Goal: Information Seeking & Learning: Learn about a topic

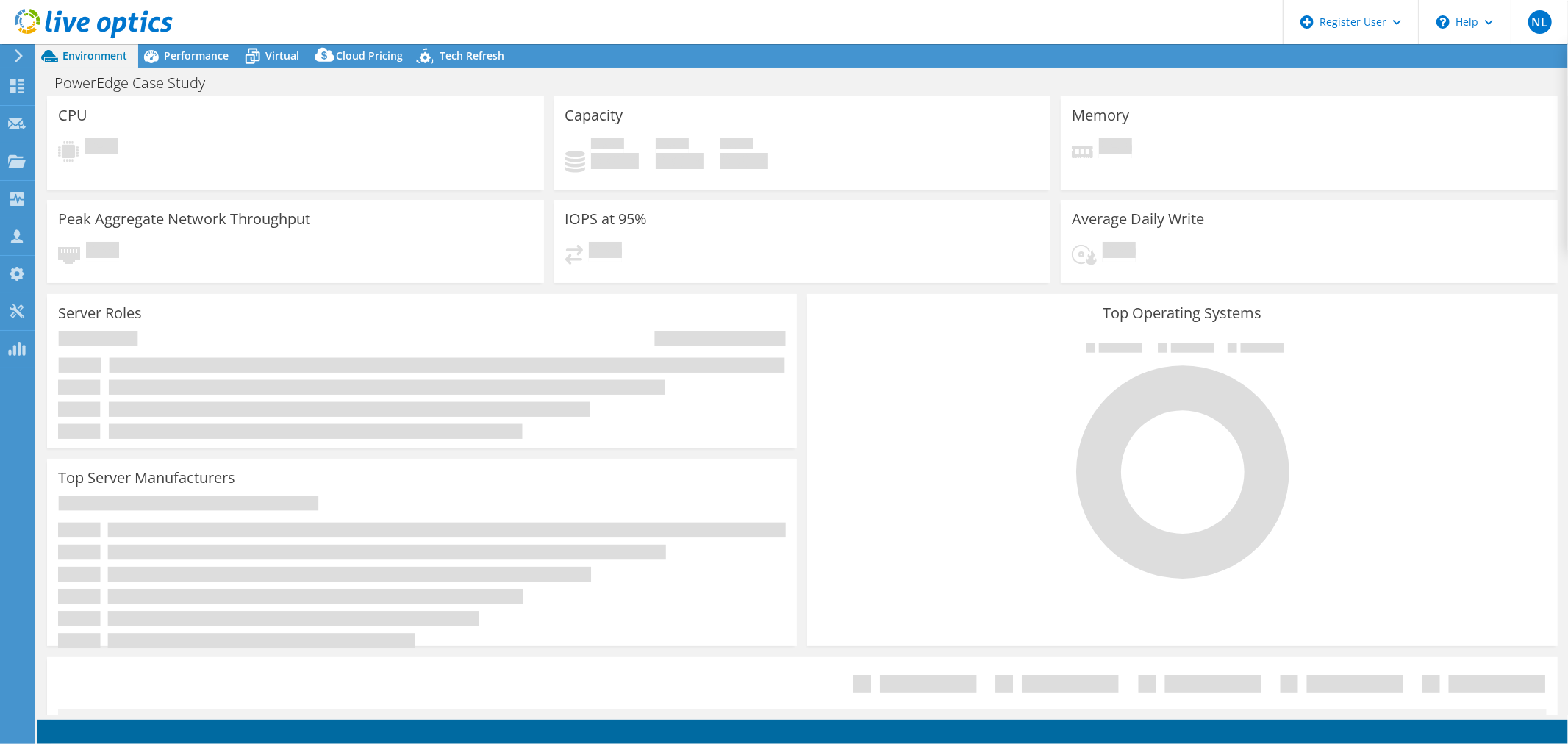
select select "USD"
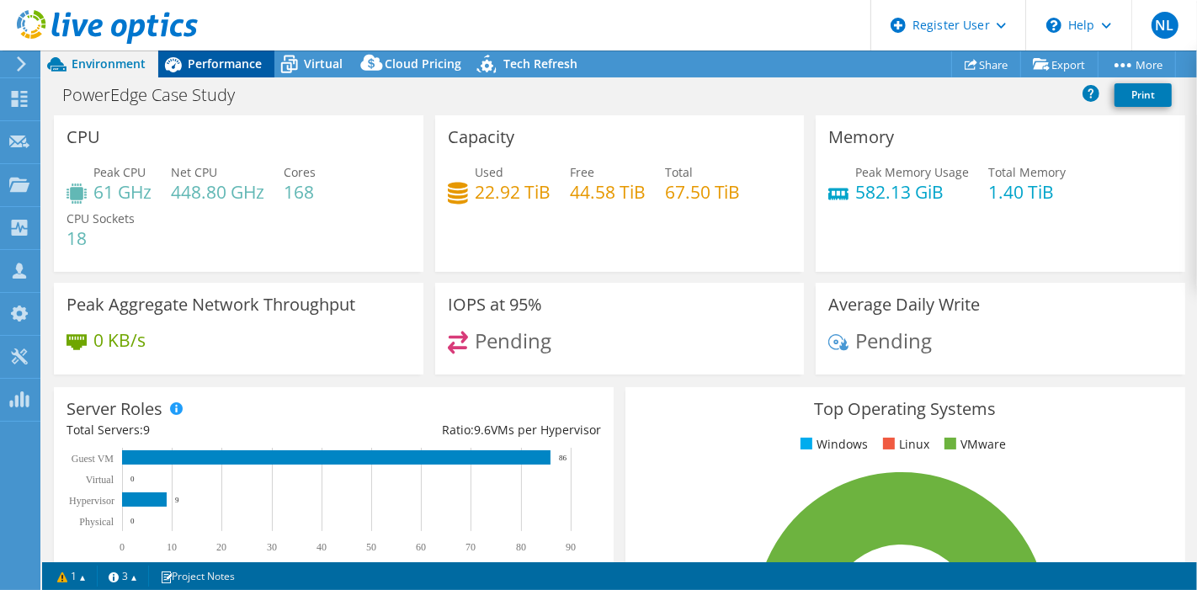
click at [225, 64] on span "Performance" at bounding box center [225, 64] width 74 height 16
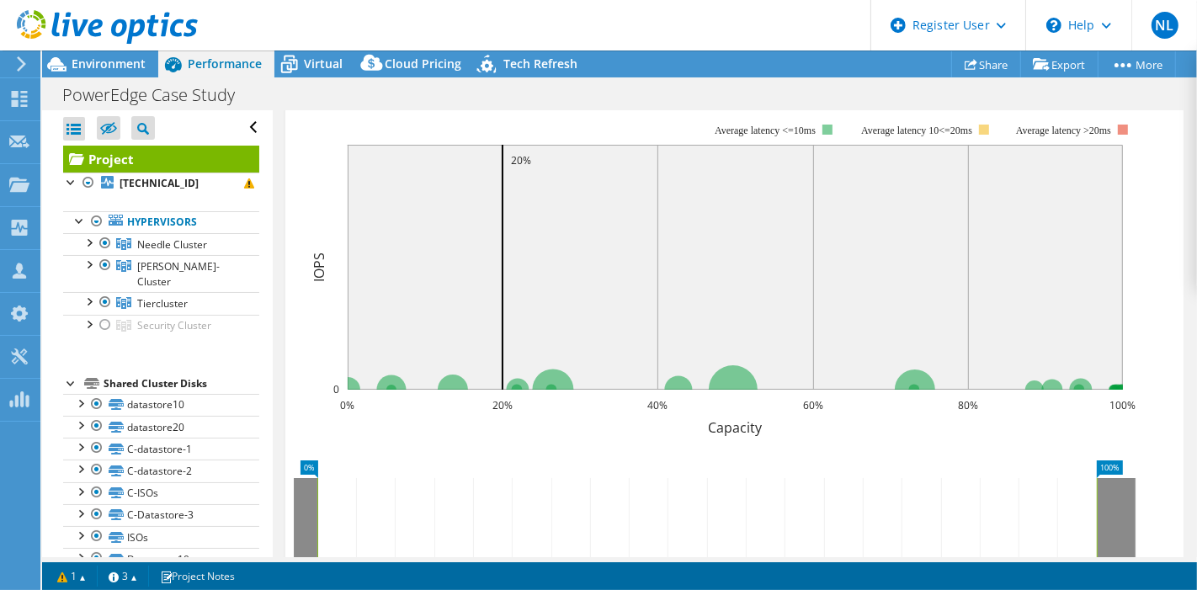
scroll to position [374, 0]
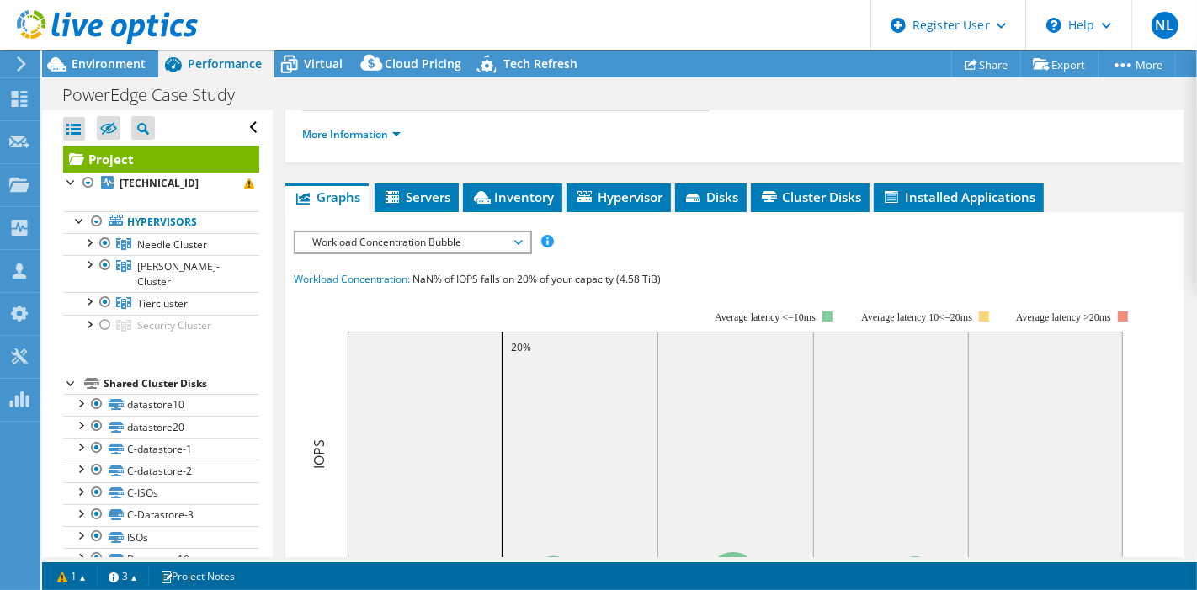
click at [342, 246] on span "Workload Concentration Bubble" at bounding box center [412, 242] width 216 height 20
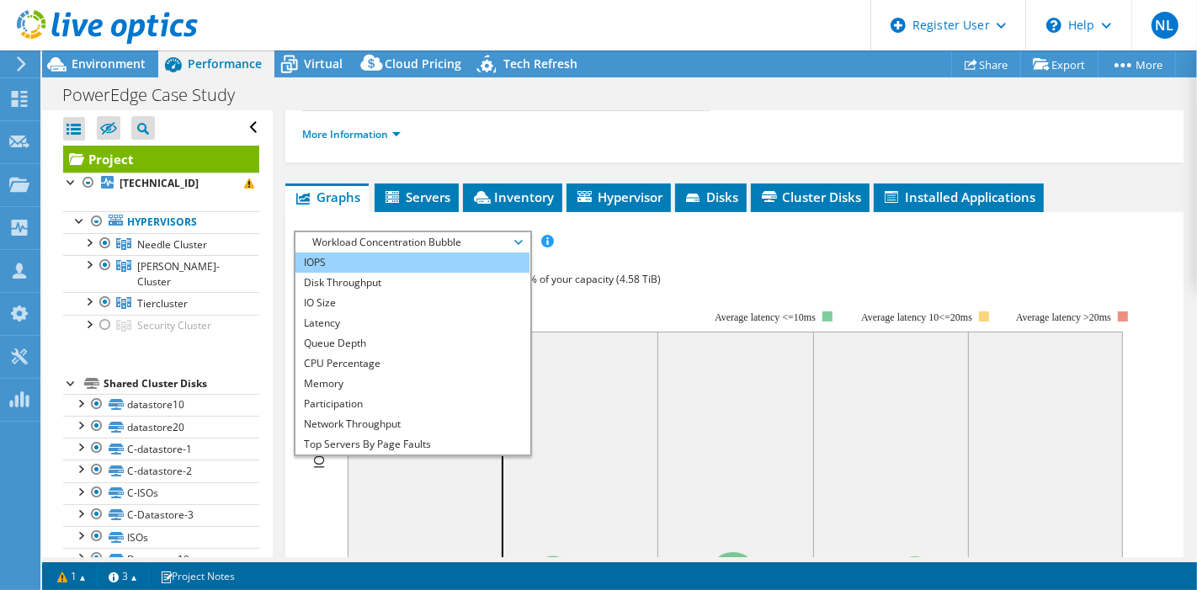
click at [341, 261] on li "IOPS" at bounding box center [412, 263] width 233 height 20
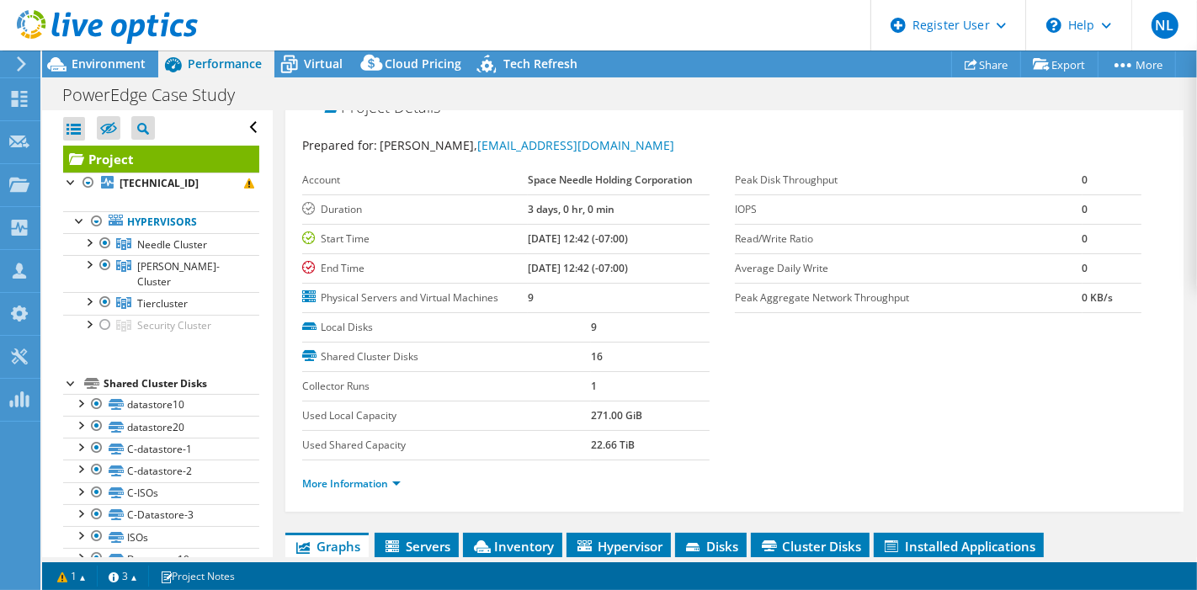
scroll to position [0, 0]
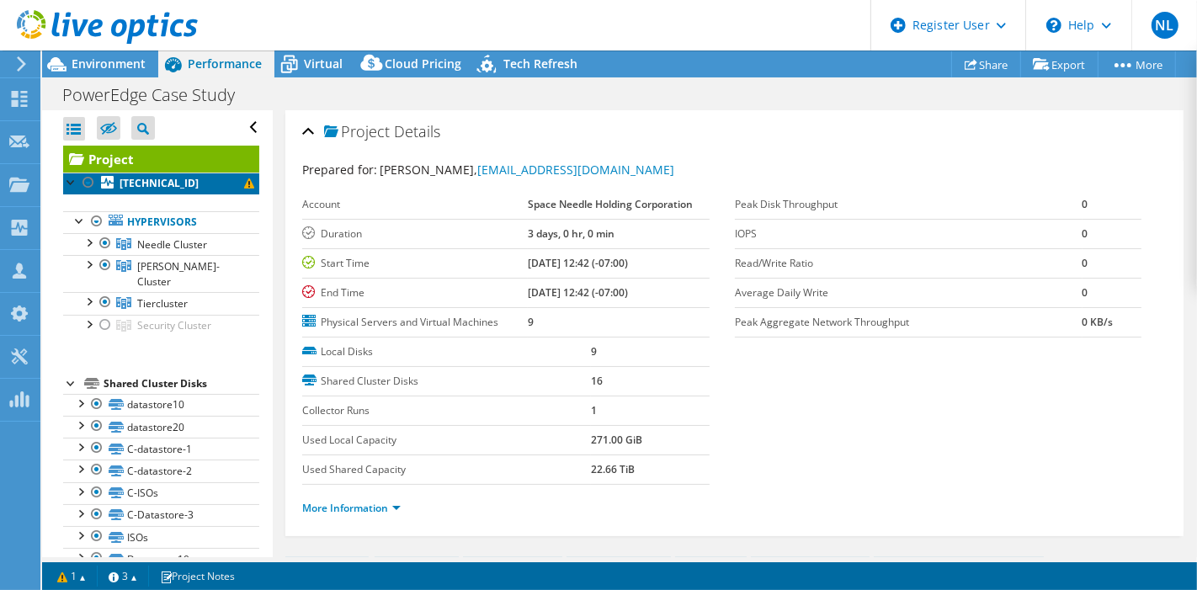
click at [194, 182] on link "[TECHNICAL_ID]" at bounding box center [161, 184] width 196 height 22
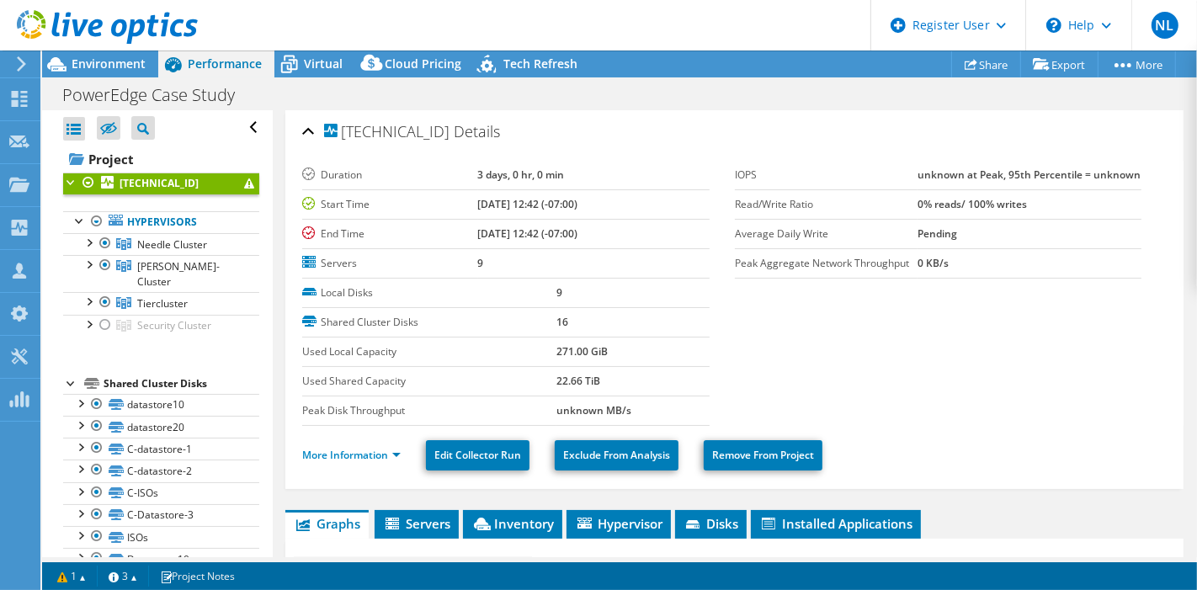
scroll to position [93, 0]
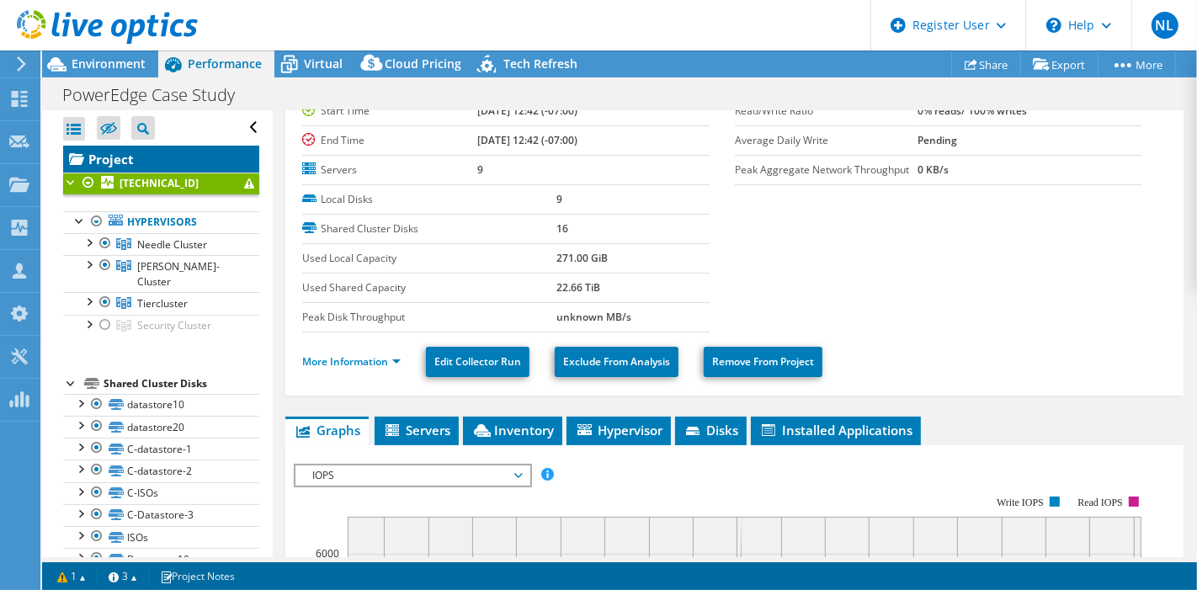
click at [116, 163] on link "Project" at bounding box center [161, 159] width 196 height 27
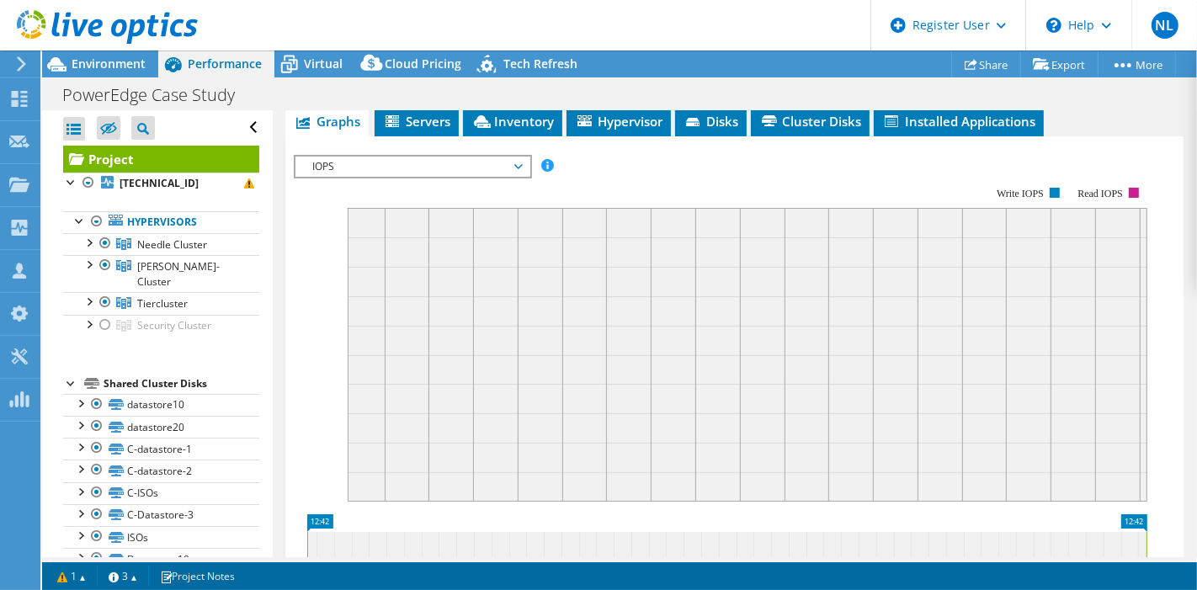
scroll to position [467, 0]
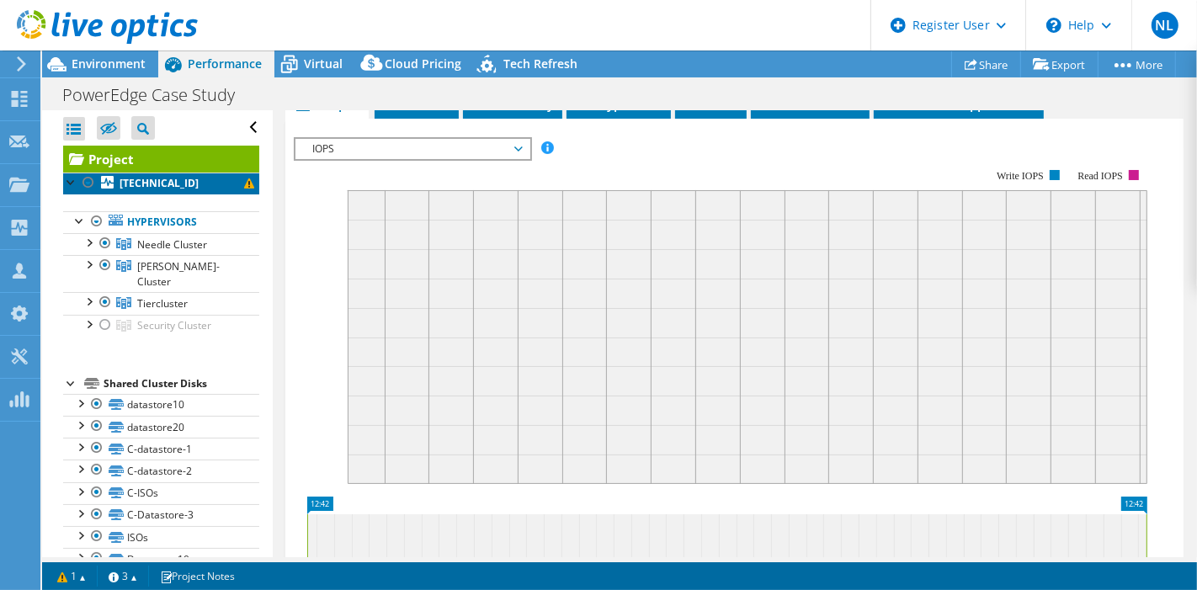
click at [161, 186] on b "[TECHNICAL_ID]" at bounding box center [159, 183] width 79 height 14
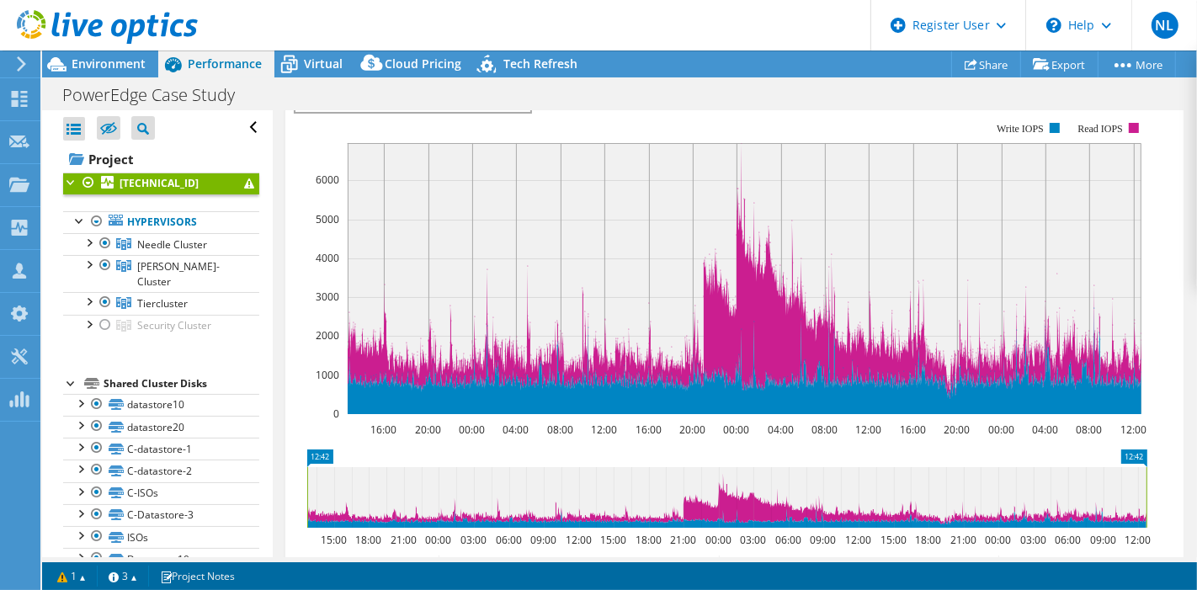
scroll to position [421, 0]
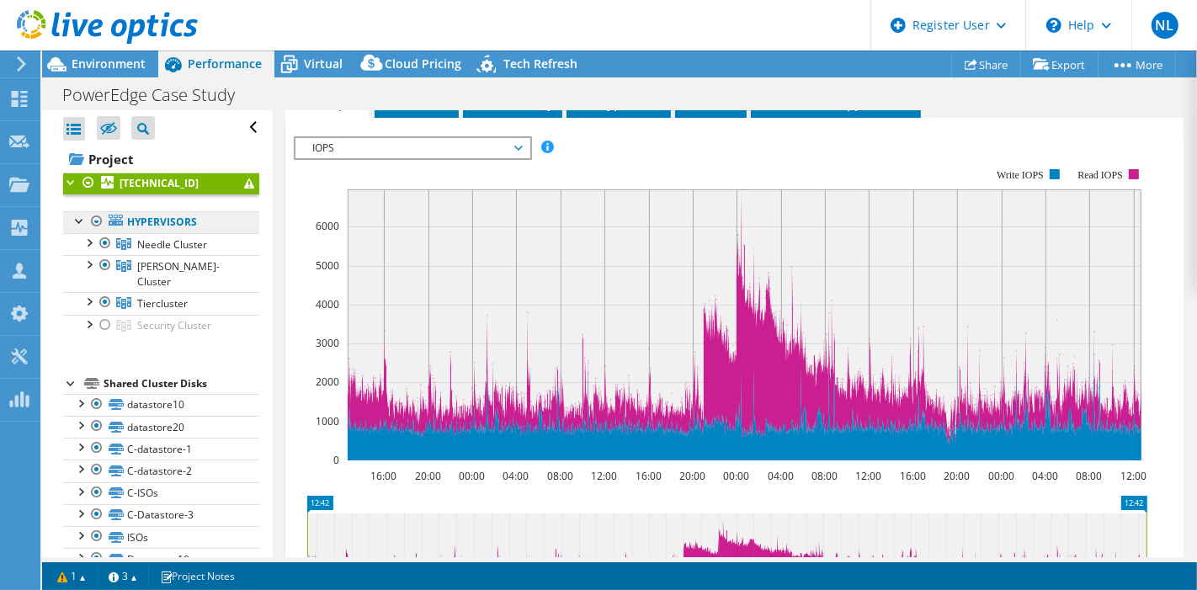
click at [179, 217] on link "Hypervisors" at bounding box center [161, 222] width 196 height 22
click at [168, 221] on link "Hypervisors" at bounding box center [161, 222] width 196 height 22
click at [233, 190] on link "[TECHNICAL_ID]" at bounding box center [161, 184] width 196 height 22
